Goal: Task Accomplishment & Management: Use online tool/utility

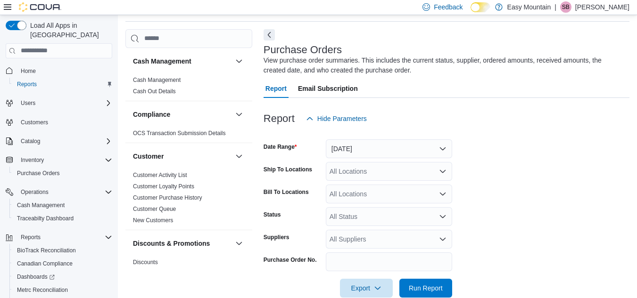
scroll to position [42, 0]
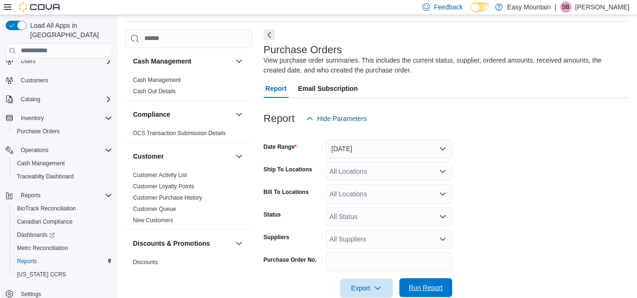
click at [410, 287] on span "Run Report" at bounding box center [426, 287] width 34 height 9
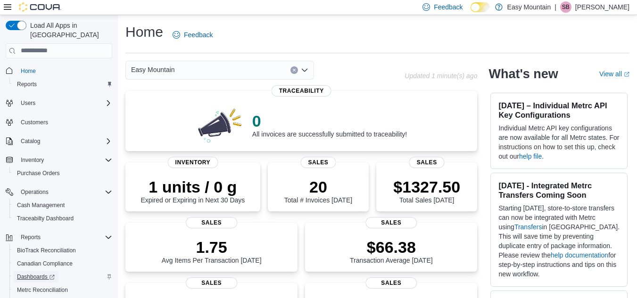
click at [33, 273] on span "Dashboards" at bounding box center [36, 277] width 38 height 8
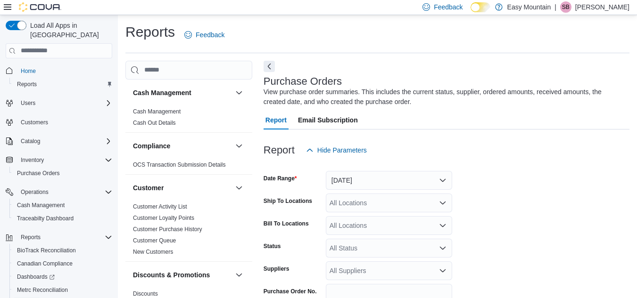
scroll to position [32, 0]
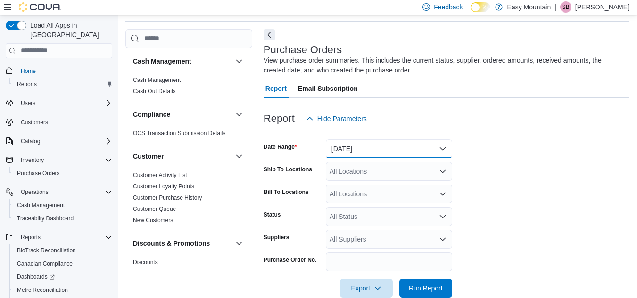
click at [441, 146] on button "Yesterday" at bounding box center [389, 149] width 126 height 19
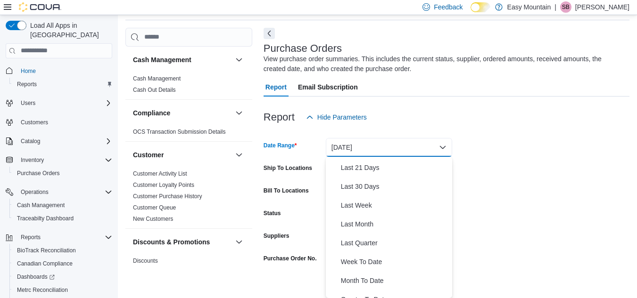
scroll to position [141, 0]
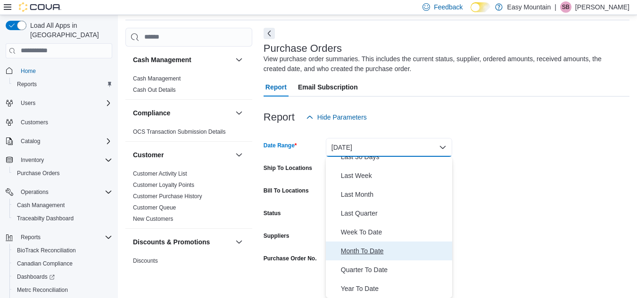
click at [376, 247] on span "Month To Date" at bounding box center [394, 251] width 107 height 11
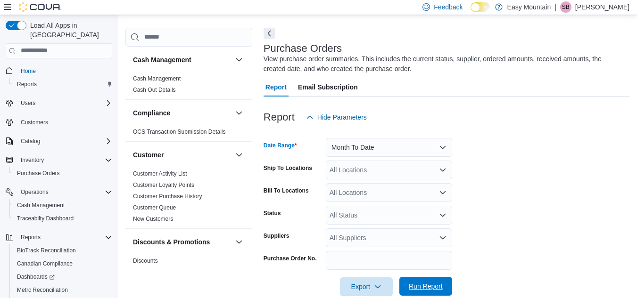
click at [425, 287] on span "Run Report" at bounding box center [426, 286] width 34 height 9
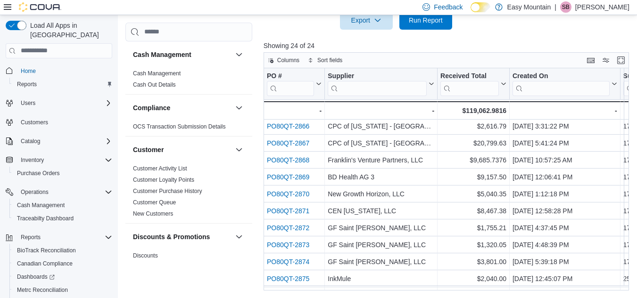
scroll to position [241, 0]
